Goal: Information Seeking & Learning: Learn about a topic

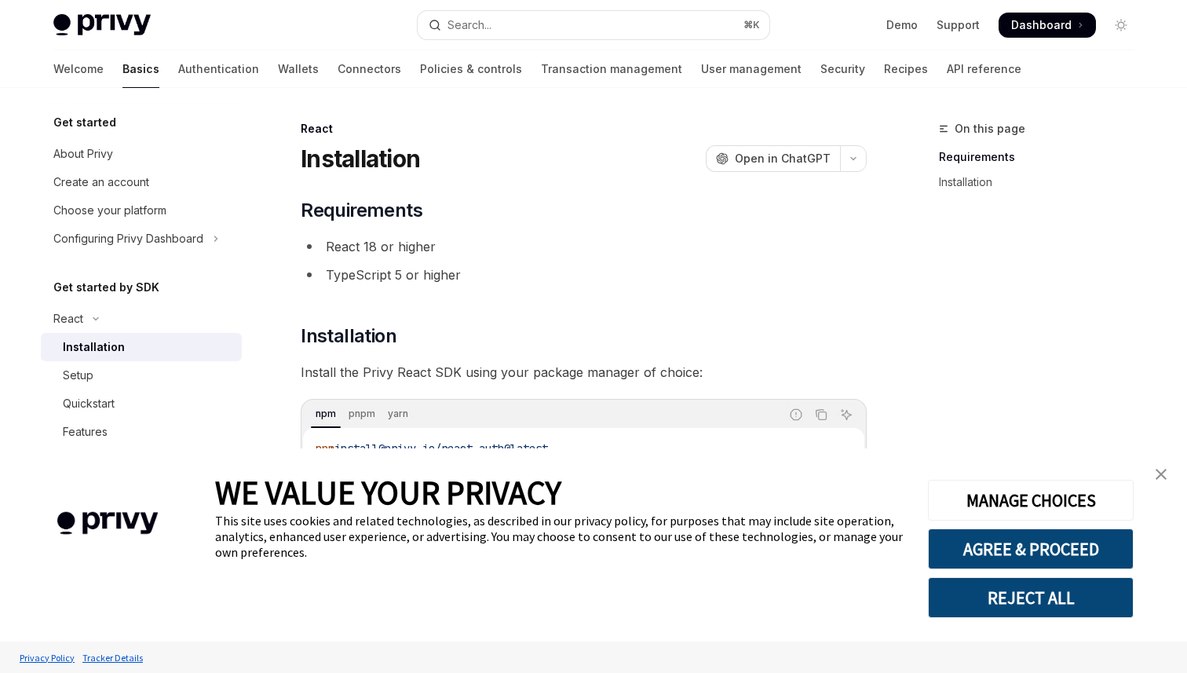
click at [1162, 472] on img "close banner" at bounding box center [1161, 474] width 11 height 11
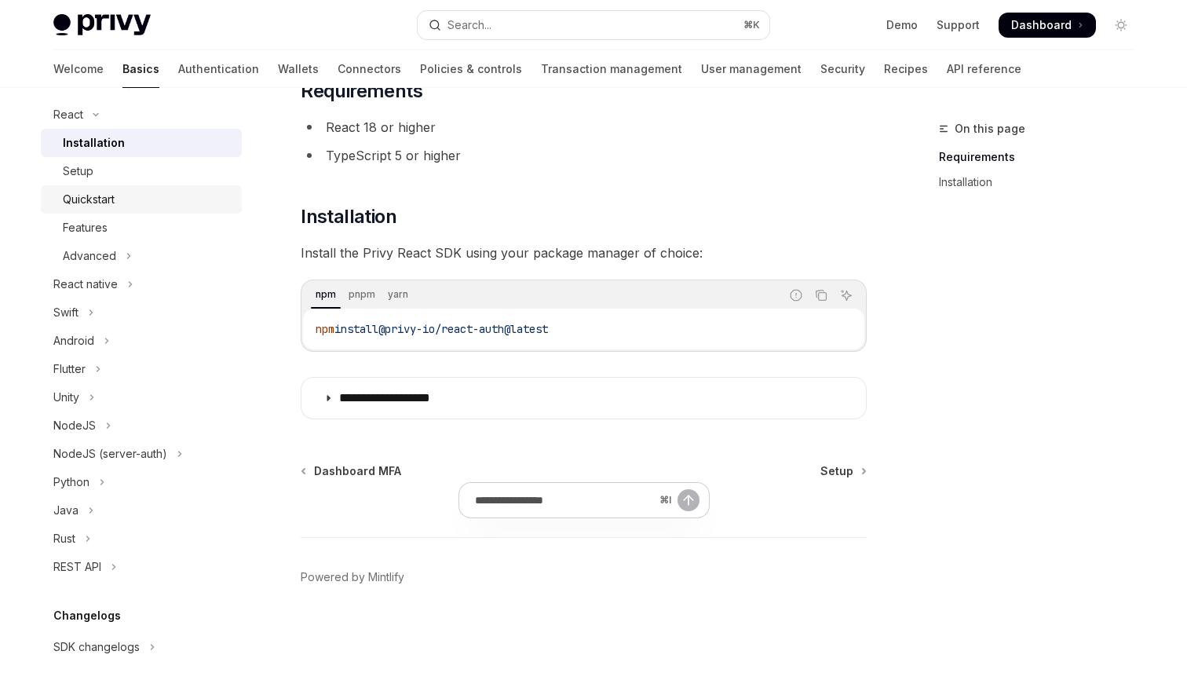
scroll to position [206, 0]
click at [101, 291] on button "React native" at bounding box center [141, 282] width 201 height 28
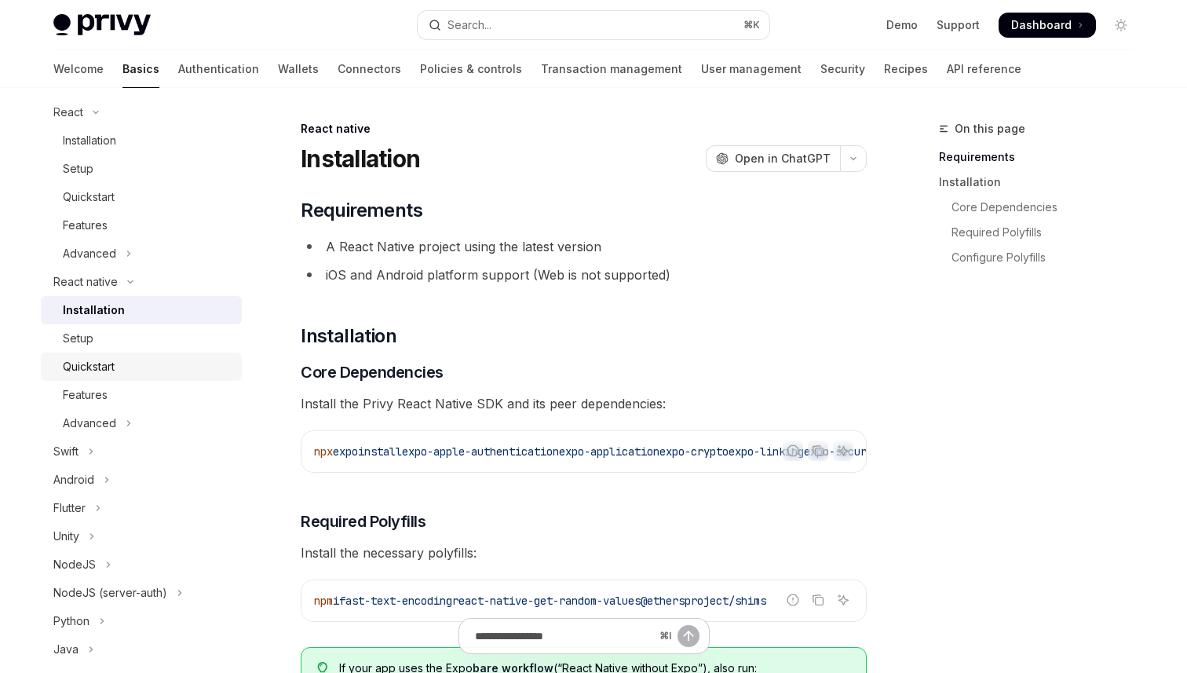
click at [136, 369] on div "Quickstart" at bounding box center [148, 366] width 170 height 19
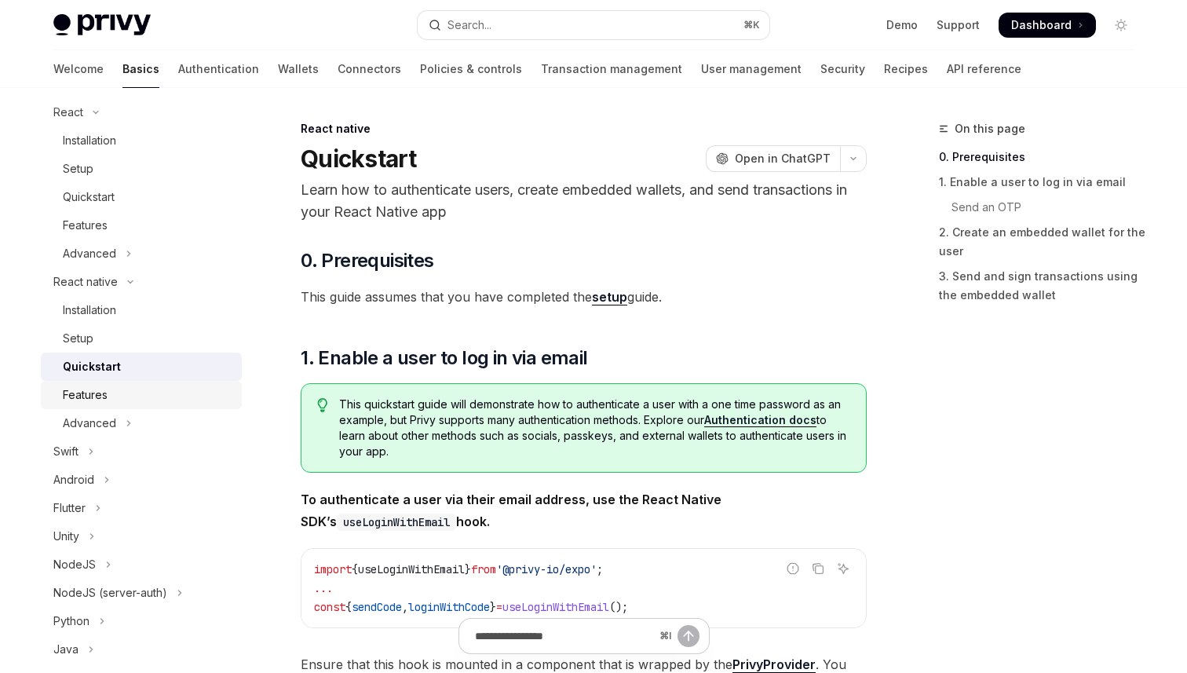
click at [136, 389] on div "Features" at bounding box center [148, 394] width 170 height 19
type textarea "*"
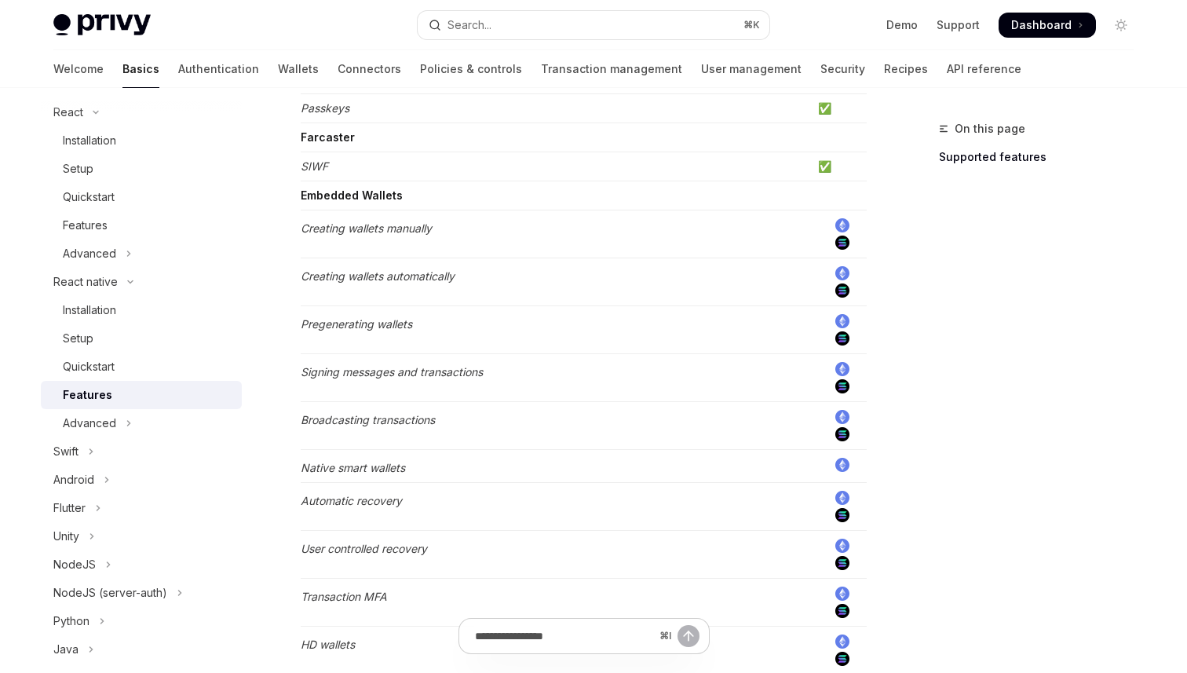
scroll to position [407, 0]
